Goal: Task Accomplishment & Management: Manage account settings

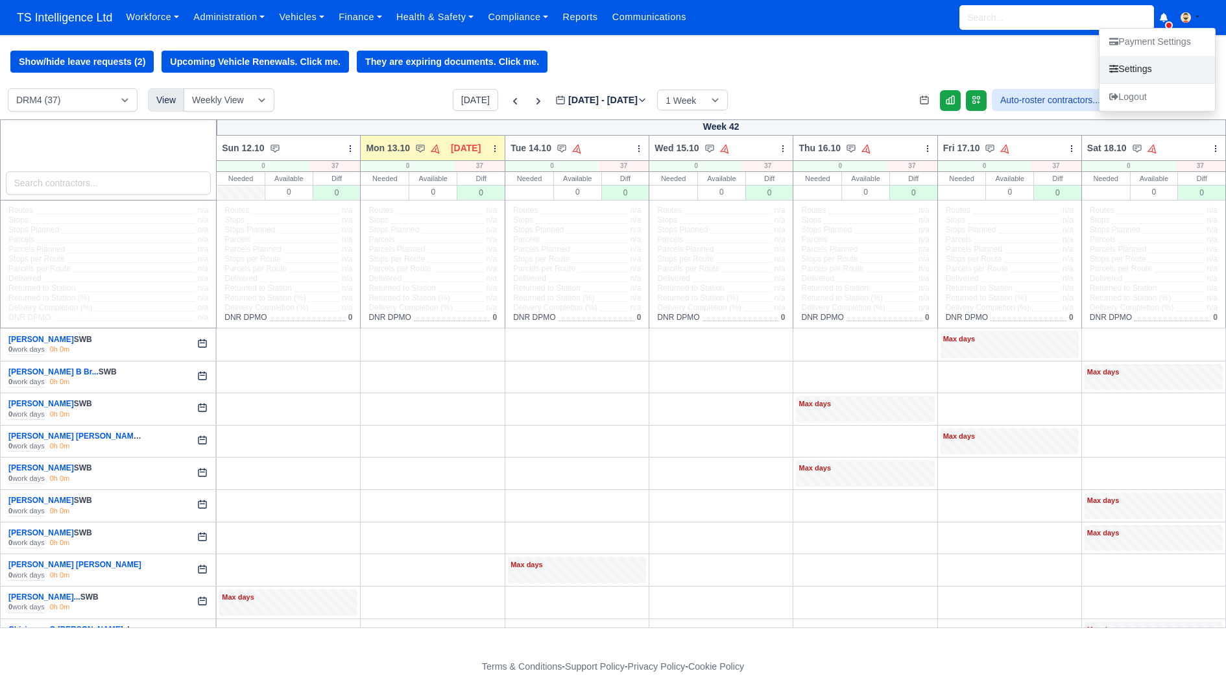
click at [1148, 67] on link "Settings" at bounding box center [1158, 69] width 116 height 27
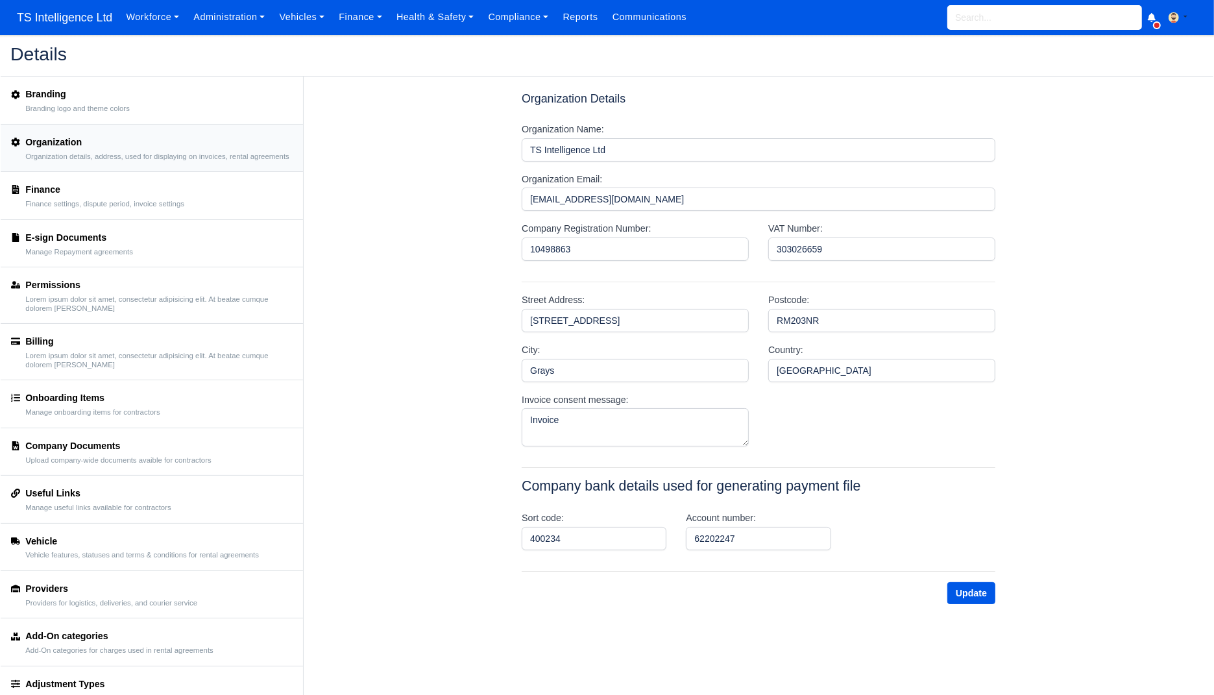
click at [162, 197] on div "Finance" at bounding box center [104, 189] width 159 height 15
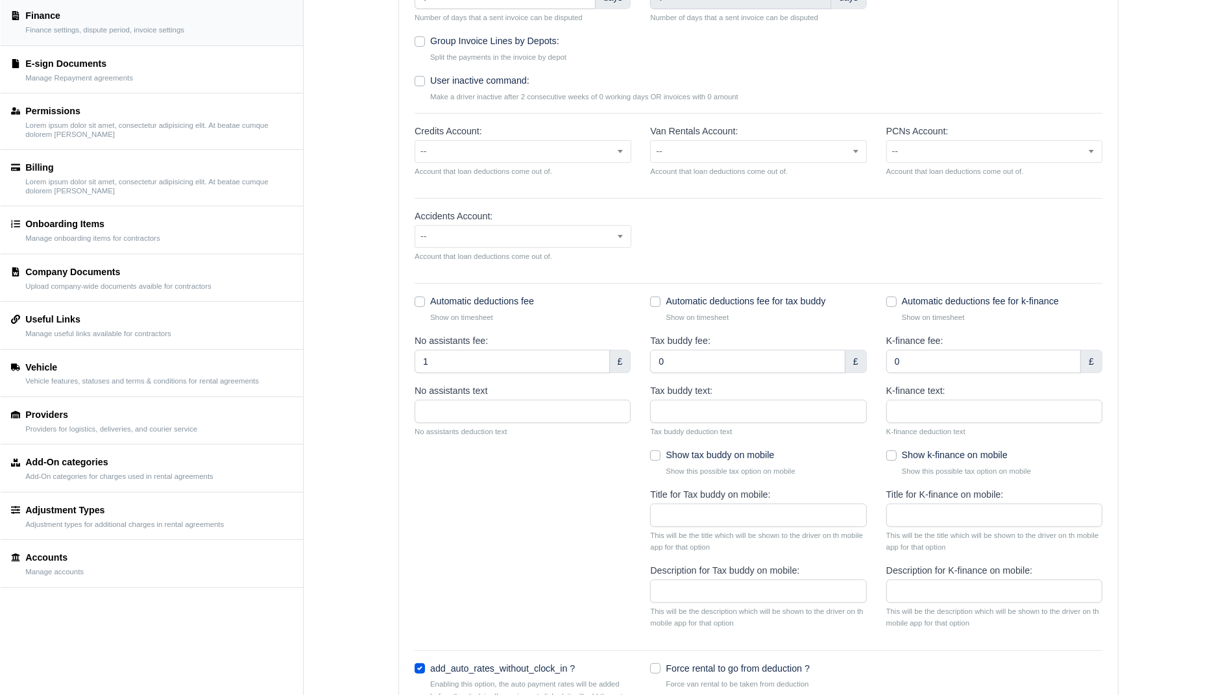
scroll to position [178, 0]
